Goal: Task Accomplishment & Management: Manage account settings

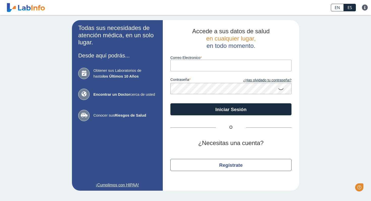
click at [215, 63] on input "Correo Electronico" at bounding box center [230, 65] width 121 height 11
type input "[PERSON_NAME][EMAIL_ADDRESS][DOMAIN_NAME]"
click at [170, 103] on button "Iniciar Sesión" at bounding box center [230, 109] width 121 height 12
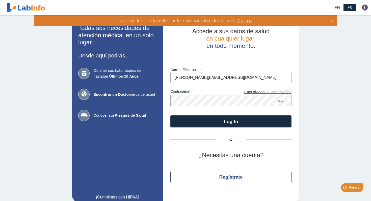
click at [344, 132] on div "Todas sus necesidades de atención médica, en un solo lugar. Desde aquí podrás..…" at bounding box center [185, 111] width 371 height 193
click at [282, 104] on icon at bounding box center [281, 101] width 6 height 10
click at [170, 115] on button "Log In" at bounding box center [230, 121] width 121 height 12
